Goal: Information Seeking & Learning: Find specific page/section

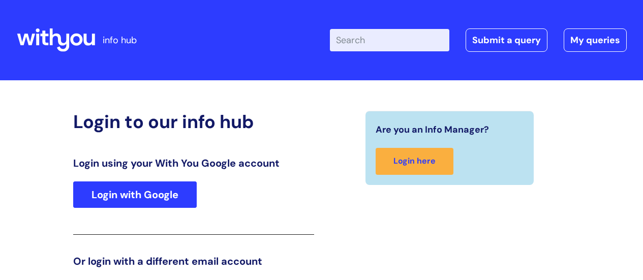
scroll to position [155, 0]
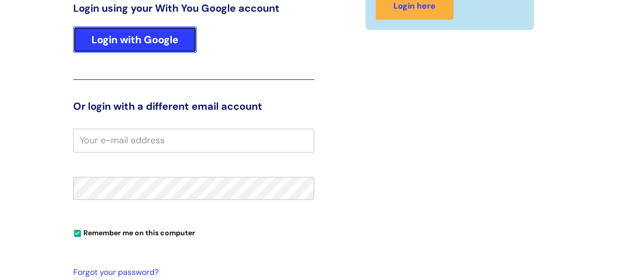
click at [160, 46] on link "Login with Google" at bounding box center [134, 39] width 123 height 26
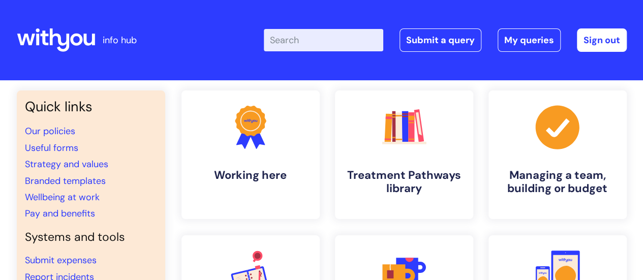
click at [335, 42] on input "Enter your search term here..." at bounding box center [323, 40] width 119 height 22
type input "vacancies"
click button "Search" at bounding box center [0, 0] width 0 height 0
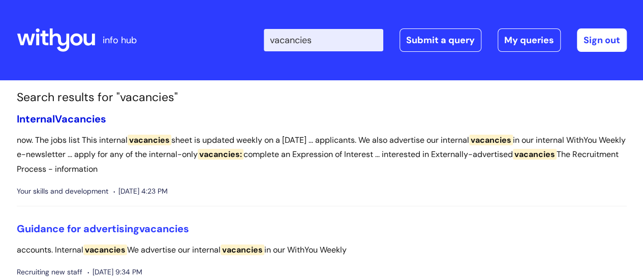
click at [82, 119] on span "Vacancies" at bounding box center [80, 118] width 51 height 13
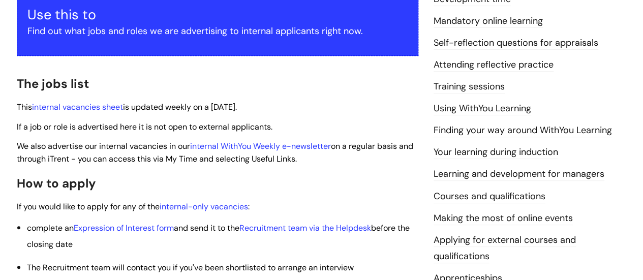
scroll to position [203, 0]
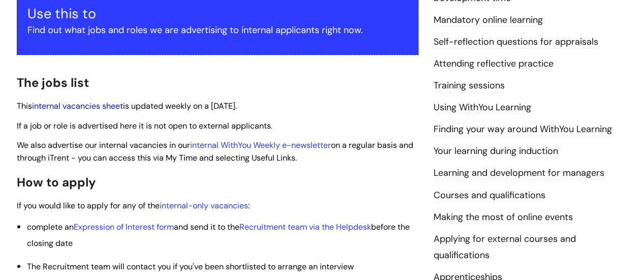
click at [111, 107] on link "internal vacancies sheet" at bounding box center [77, 106] width 91 height 11
